Goal: Task Accomplishment & Management: Use online tool/utility

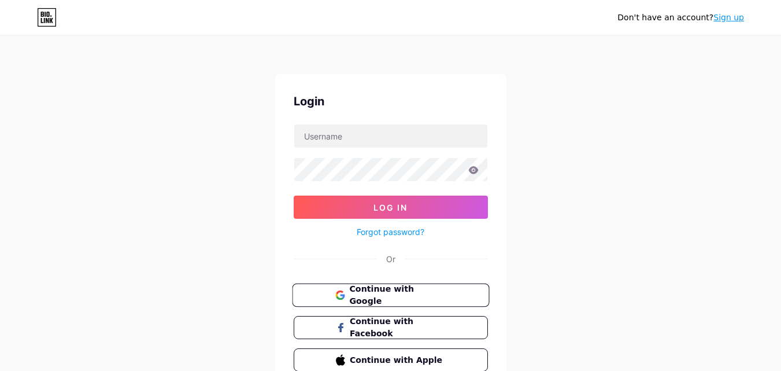
click at [390, 291] on span "Continue with Google" at bounding box center [397, 295] width 97 height 25
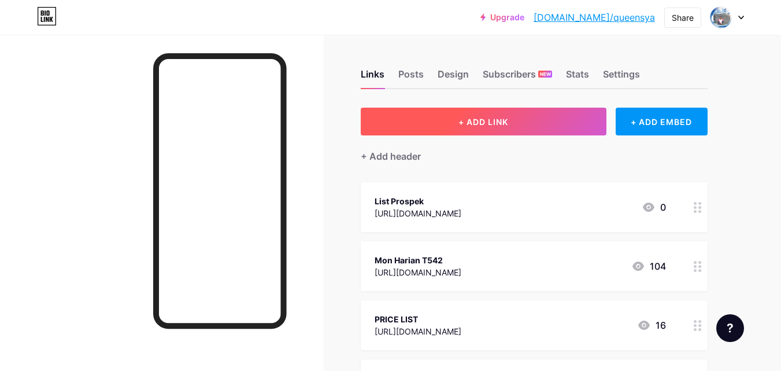
click at [464, 119] on span "+ ADD LINK" at bounding box center [484, 122] width 50 height 10
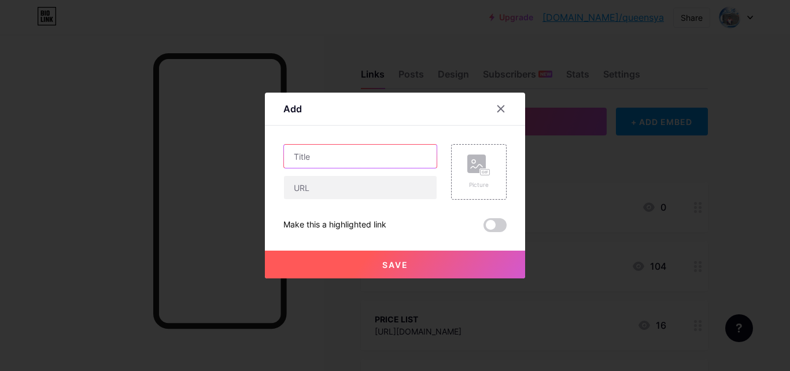
click at [312, 162] on input "text" at bounding box center [360, 156] width 153 height 23
type input "New Database PMA"
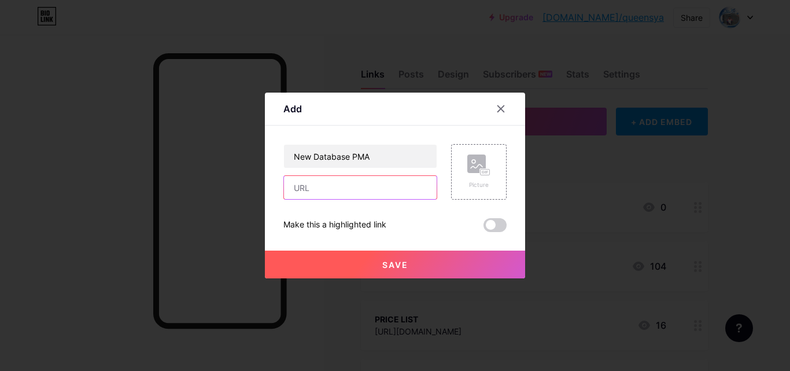
click at [311, 188] on input "text" at bounding box center [360, 187] width 153 height 23
paste input "[URL][DOMAIN_NAME]"
type input "[URL][DOMAIN_NAME]"
click at [426, 258] on button "Save" at bounding box center [395, 264] width 260 height 28
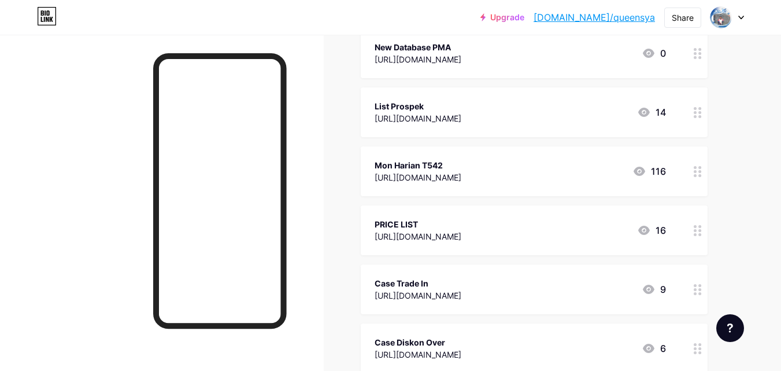
scroll to position [173, 0]
